Goal: Browse casually

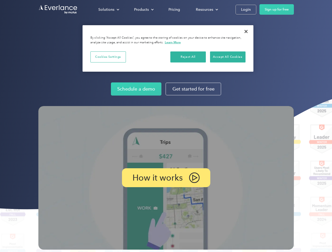
click at [166, 126] on img at bounding box center [165, 178] width 255 height 144
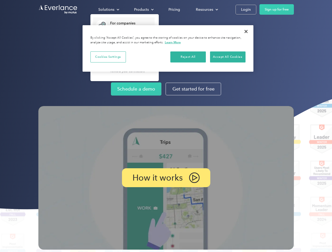
click at [109, 9] on div "Solutions" at bounding box center [106, 9] width 16 height 7
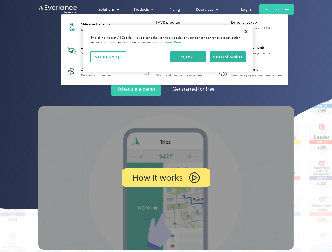
click at [143, 9] on div "Products" at bounding box center [141, 9] width 15 height 7
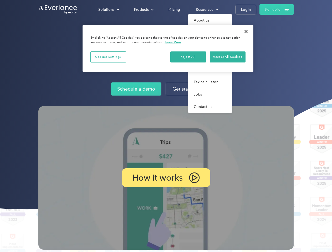
click at [206, 9] on div "Resources" at bounding box center [204, 9] width 17 height 7
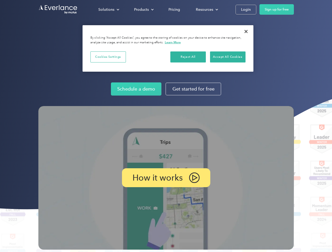
click at [166, 178] on p "How it works" at bounding box center [157, 178] width 50 height 6
